Goal: Task Accomplishment & Management: Use online tool/utility

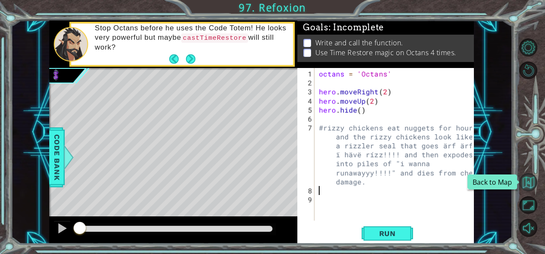
click at [531, 181] on button "Back to Map" at bounding box center [528, 182] width 18 height 18
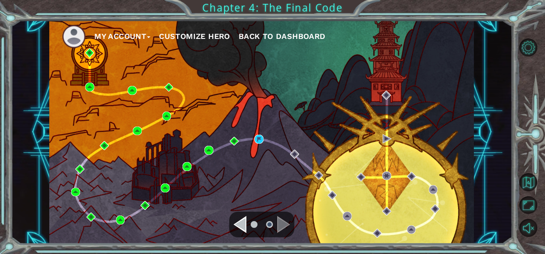
click at [268, 34] on span "Back to Dashboard" at bounding box center [282, 36] width 87 height 9
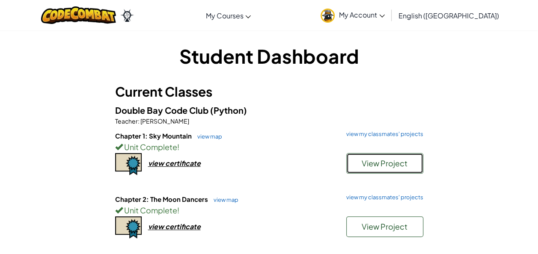
click at [376, 157] on button "View Project" at bounding box center [384, 163] width 77 height 21
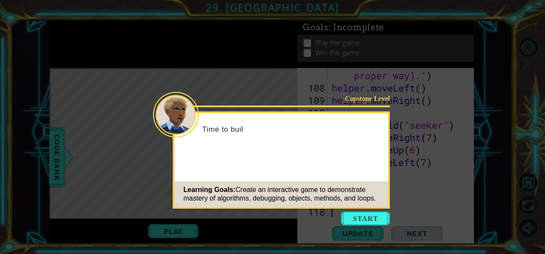
scroll to position [1677, 0]
click at [375, 211] on icon at bounding box center [272, 127] width 545 height 254
click at [373, 214] on button "Start" at bounding box center [365, 219] width 49 height 14
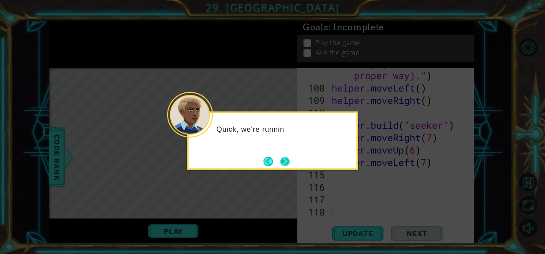
click at [288, 157] on button "Next" at bounding box center [285, 161] width 11 height 11
click at [288, 157] on button "Next" at bounding box center [284, 161] width 9 height 9
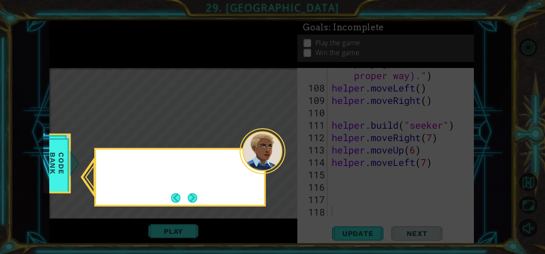
click at [288, 157] on icon at bounding box center [272, 127] width 545 height 254
click at [191, 199] on button "Next" at bounding box center [193, 198] width 16 height 16
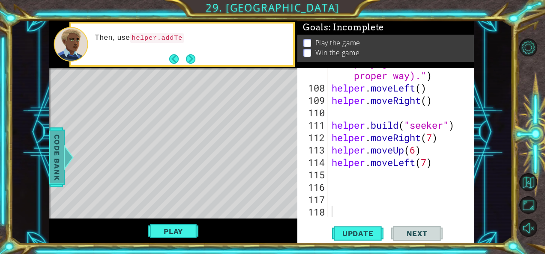
click at [58, 145] on span "Code Bank" at bounding box center [57, 157] width 14 height 52
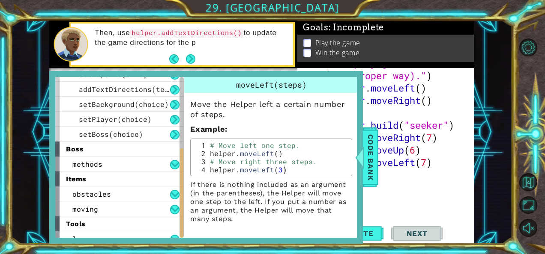
scroll to position [139, 0]
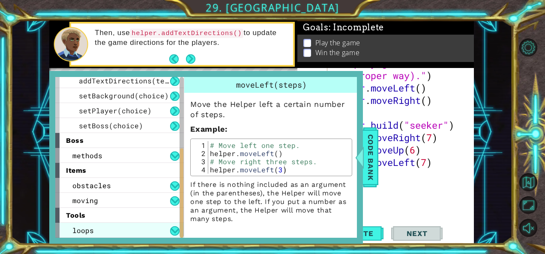
click at [101, 224] on div "loops" at bounding box center [119, 230] width 128 height 15
click at [86, 209] on div "tools" at bounding box center [119, 215] width 128 height 15
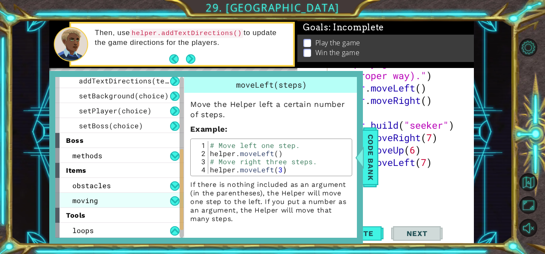
click at [90, 201] on span "moving" at bounding box center [85, 200] width 26 height 9
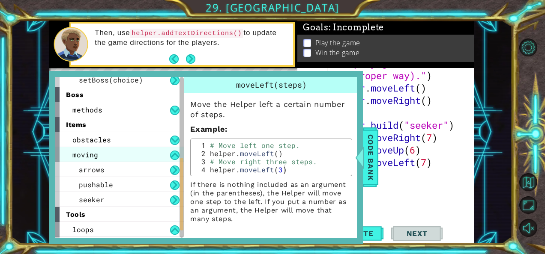
scroll to position [190, 0]
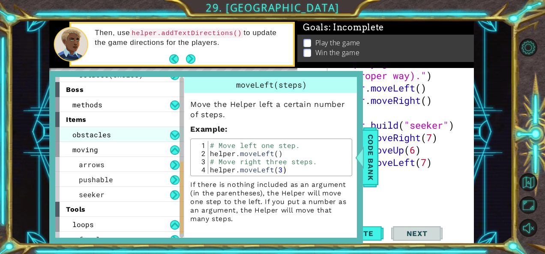
click at [96, 133] on span "obstacles" at bounding box center [91, 134] width 39 height 9
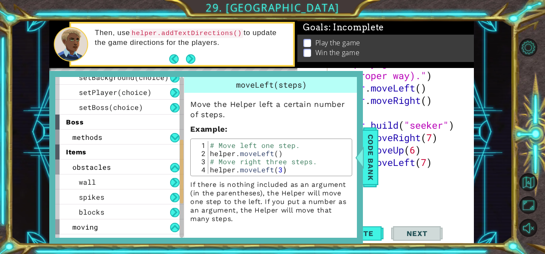
scroll to position [157, 0]
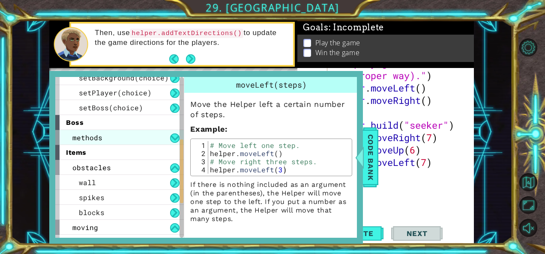
click at [90, 133] on span "methods" at bounding box center [87, 137] width 30 height 9
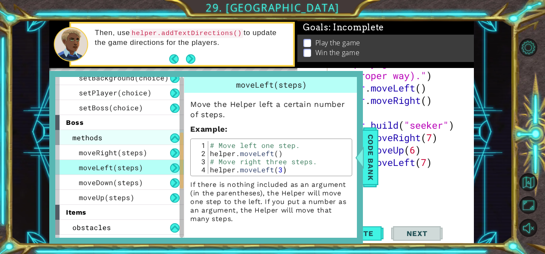
click at [90, 133] on span "methods" at bounding box center [87, 137] width 30 height 9
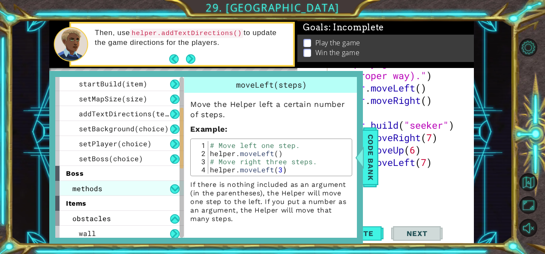
scroll to position [70, 0]
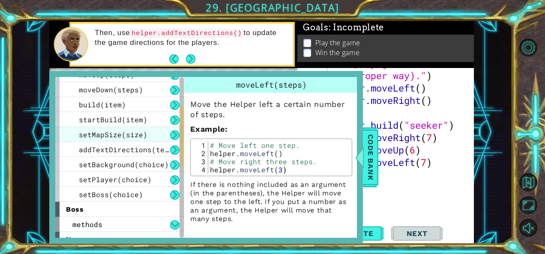
click at [90, 133] on span "setMapSize(size)" at bounding box center [113, 134] width 69 height 9
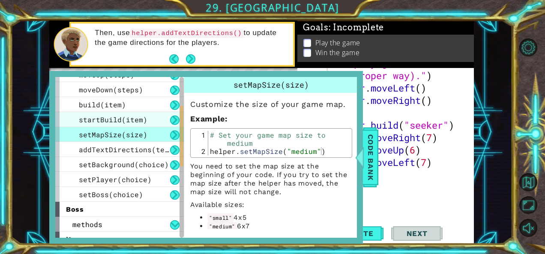
click at [90, 116] on span "startBuild(item)" at bounding box center [113, 119] width 69 height 9
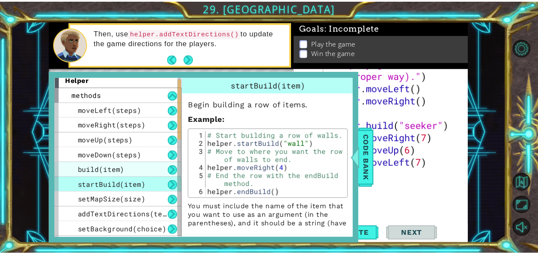
scroll to position [4, 0]
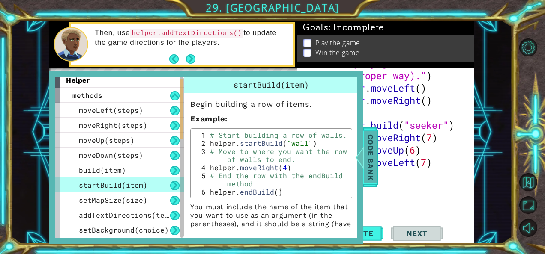
click at [377, 170] on div "Code Bank" at bounding box center [370, 158] width 15 height 60
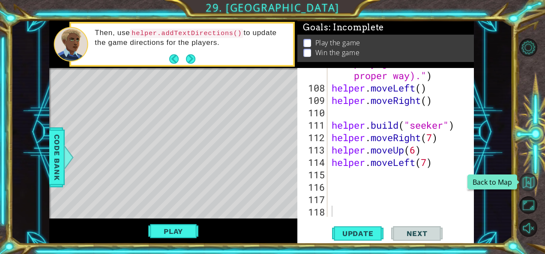
click at [527, 180] on button "Back to Map" at bounding box center [528, 182] width 18 height 18
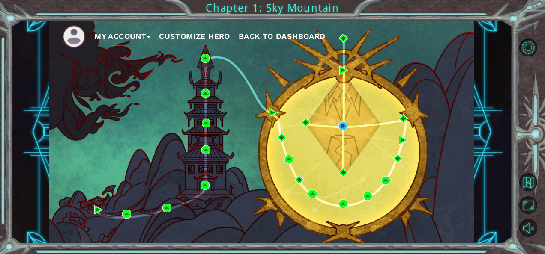
click at [298, 36] on span "Back to Dashboard" at bounding box center [282, 36] width 87 height 9
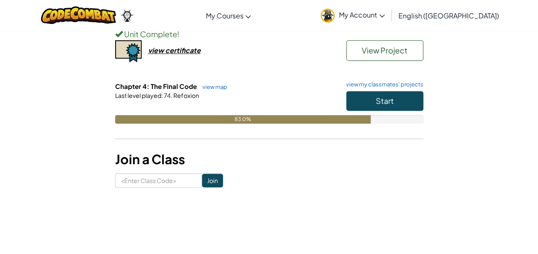
scroll to position [239, 0]
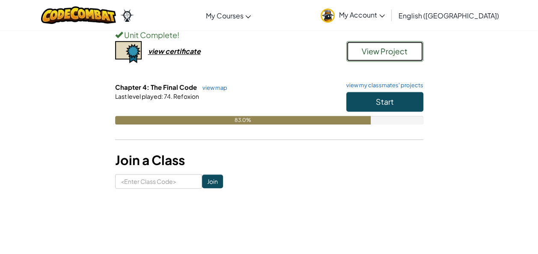
click at [381, 53] on span "View Project" at bounding box center [385, 51] width 46 height 10
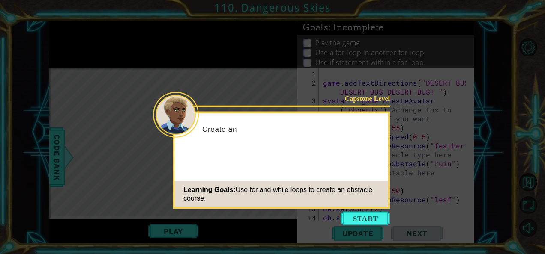
scroll to position [99, 0]
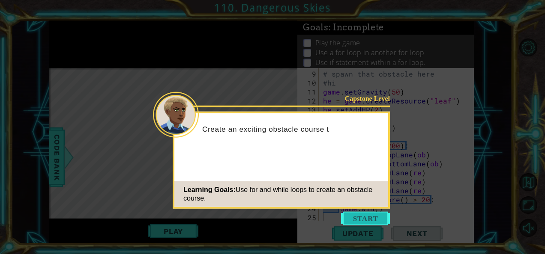
click at [369, 223] on button "Start" at bounding box center [365, 219] width 49 height 14
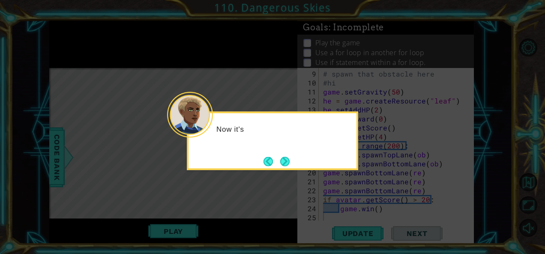
click at [289, 164] on button "Next" at bounding box center [284, 161] width 9 height 9
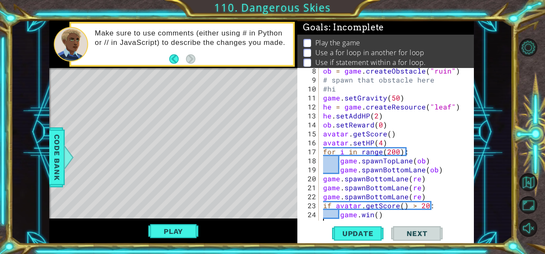
scroll to position [93, 0]
click at [355, 235] on span "Update" at bounding box center [358, 234] width 48 height 9
click at [167, 233] on button "Play" at bounding box center [173, 232] width 50 height 16
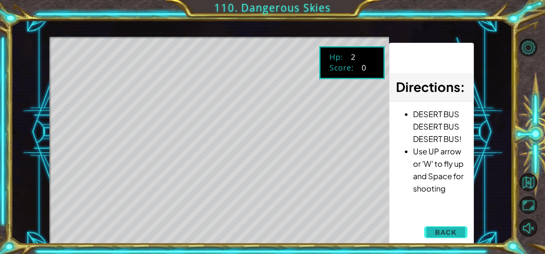
click at [457, 234] on button "Back" at bounding box center [445, 232] width 43 height 17
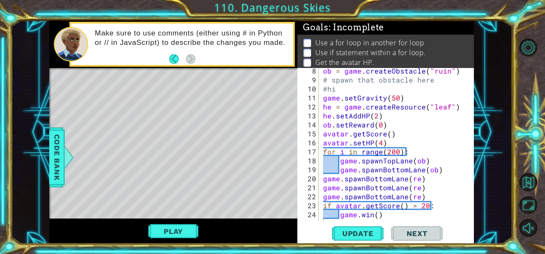
click at [182, 240] on div "Play" at bounding box center [173, 231] width 248 height 25
click at [185, 235] on button "Play" at bounding box center [173, 232] width 50 height 16
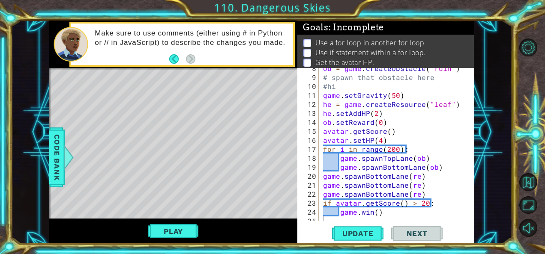
scroll to position [95, 0]
click at [168, 17] on div "1 ההההההההההההההההההההההההההההההההההההההההההההההההההההההההההההההההההההההההההההה…" at bounding box center [272, 127] width 545 height 254
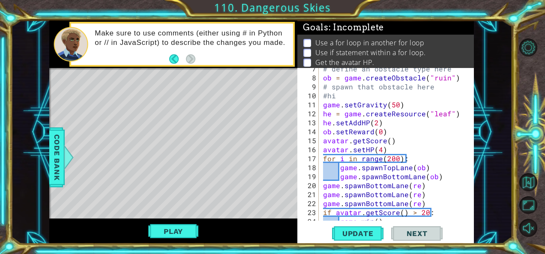
scroll to position [86, 0]
click at [350, 235] on span "Update" at bounding box center [358, 234] width 48 height 9
click at [182, 224] on button "Play" at bounding box center [173, 232] width 50 height 16
